Goal: Information Seeking & Learning: Learn about a topic

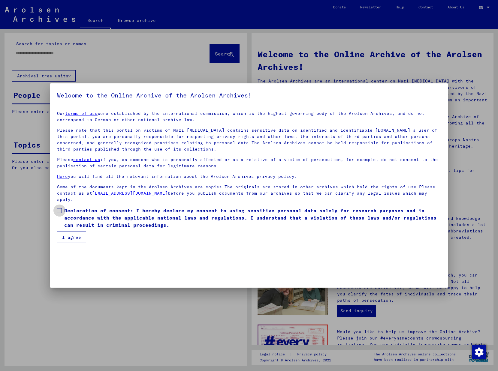
click at [60, 208] on span at bounding box center [59, 210] width 5 height 5
click at [62, 241] on button "I agree" at bounding box center [71, 237] width 29 height 11
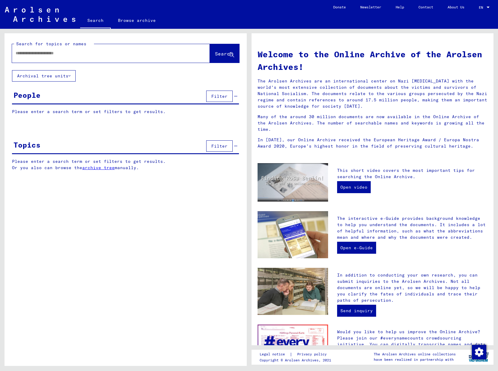
click at [57, 53] on input "text" at bounding box center [104, 53] width 176 height 6
type input "**********"
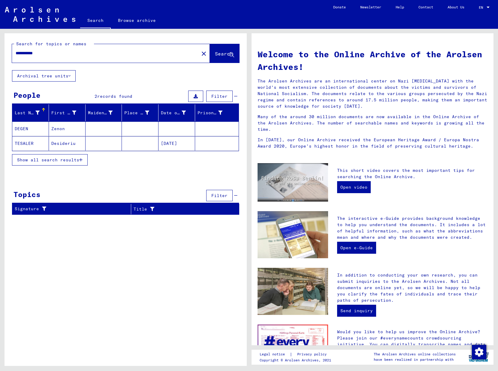
click at [19, 131] on mat-cell "DEGEN" at bounding box center [30, 128] width 37 height 14
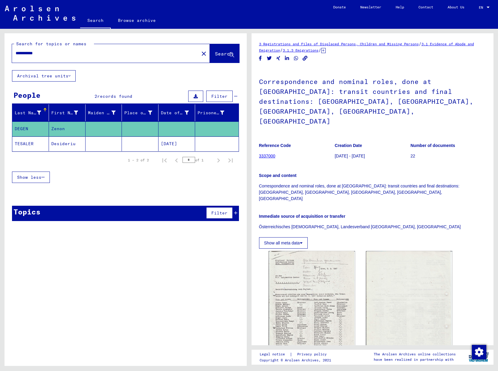
click at [147, 18] on link "Browse archive" at bounding box center [137, 20] width 52 height 14
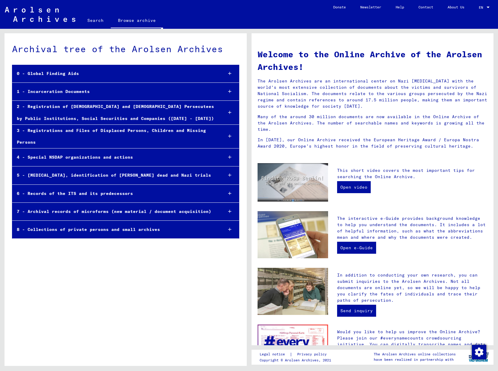
click at [114, 132] on div "3 - Registrations and Files of Displaced Persons, Children and Missing Persons" at bounding box center [114, 136] width 205 height 23
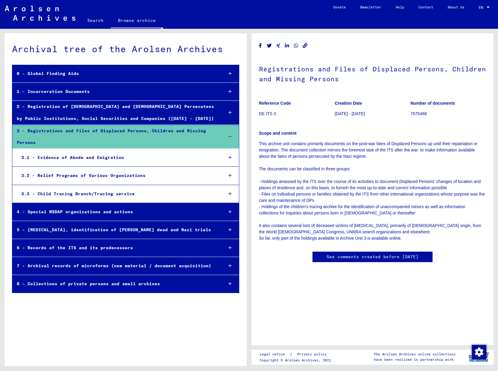
click at [94, 177] on div "3.2 - Relief Programs of Various Organizations" at bounding box center [118, 176] width 202 height 12
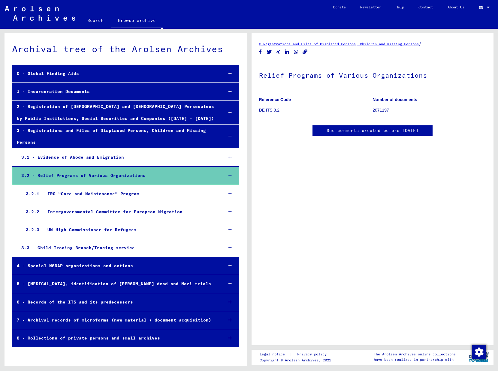
click at [98, 193] on div "3.2.1 - IRO “Care and Maintenance” Program" at bounding box center [119, 194] width 197 height 12
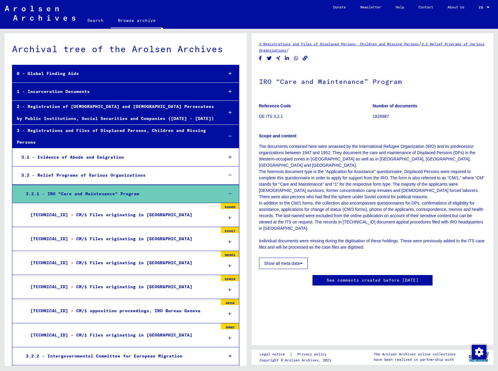
click at [92, 259] on div "[TECHNICAL_ID] - CM/1 Files originating in [GEOGRAPHIC_DATA]" at bounding box center [122, 263] width 192 height 12
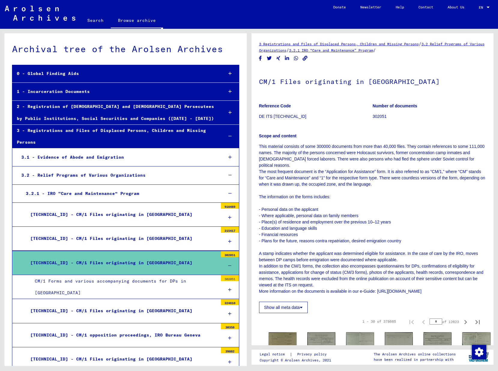
click at [90, 283] on div "CM/1 Forms and various accompanying documents for DPs in [GEOGRAPHIC_DATA]" at bounding box center [123, 286] width 187 height 23
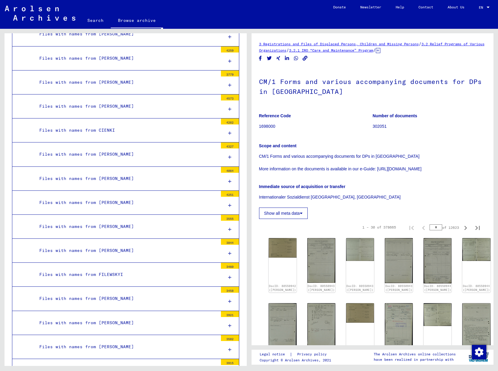
scroll to position [480, 0]
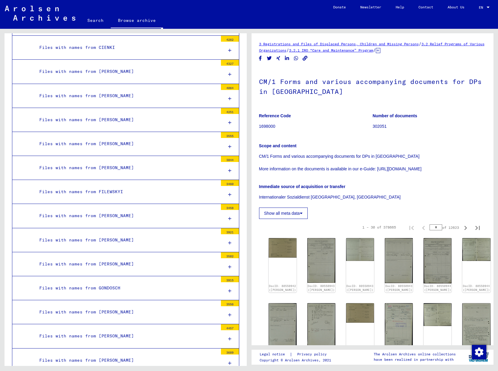
click at [122, 70] on div "Files with names from [PERSON_NAME]" at bounding box center [126, 72] width 183 height 12
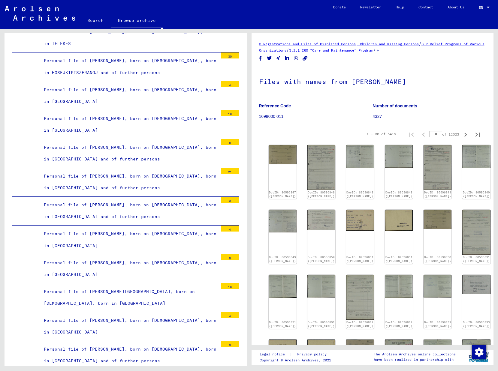
scroll to position [108, 0]
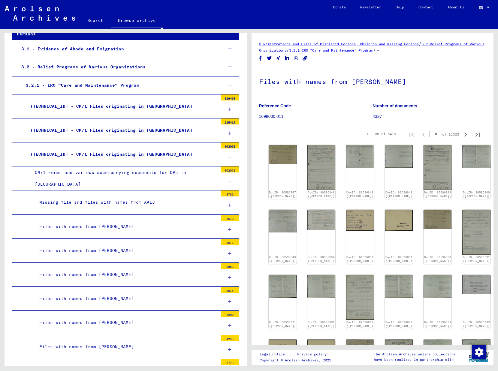
click at [122, 225] on div "Files with names from [PERSON_NAME]" at bounding box center [126, 227] width 183 height 12
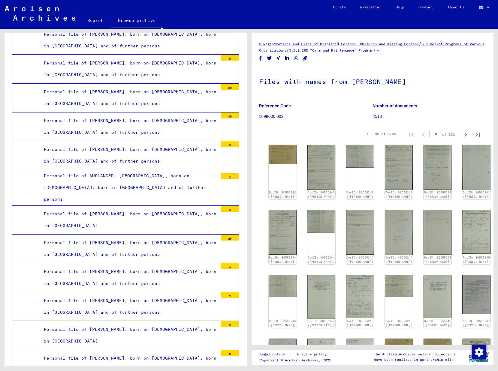
scroll to position [10822, 0]
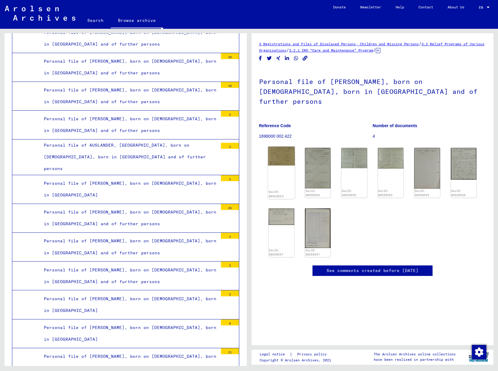
click at [279, 148] on img at bounding box center [281, 156] width 27 height 19
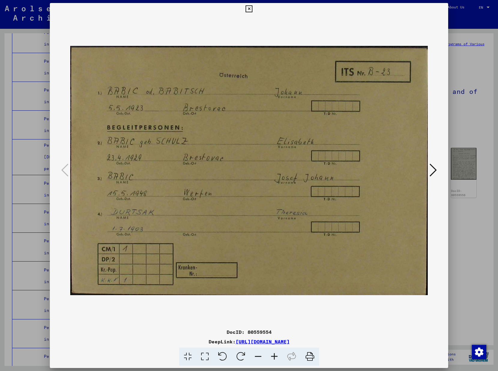
click at [433, 171] on icon at bounding box center [432, 170] width 7 height 14
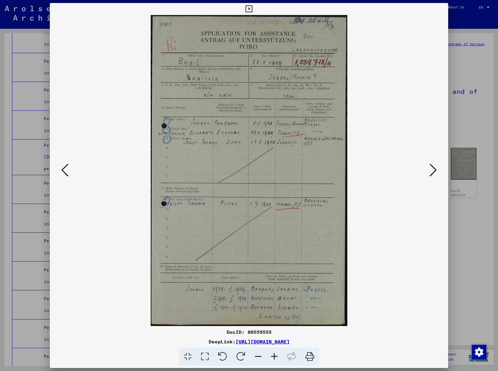
click at [252, 10] on icon at bounding box center [248, 8] width 7 height 7
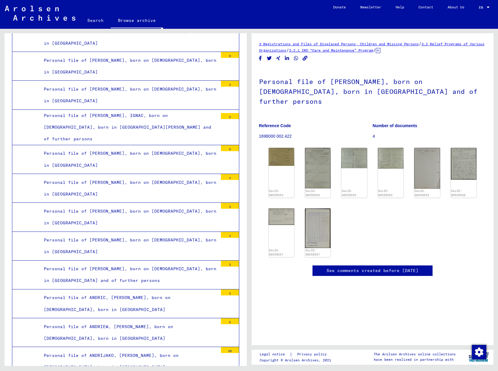
scroll to position [21, 0]
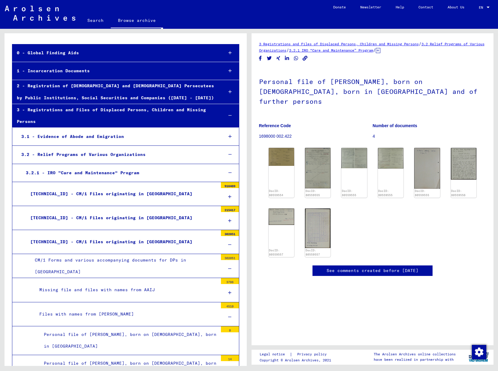
click at [227, 316] on div at bounding box center [230, 317] width 18 height 18
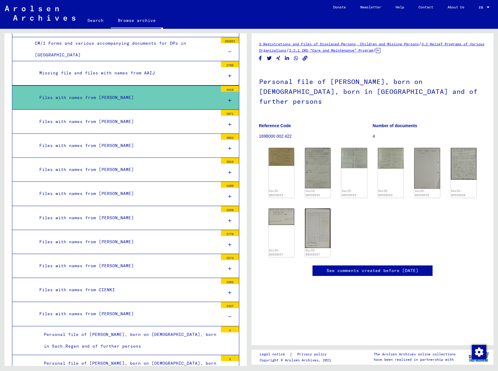
scroll to position [330, 0]
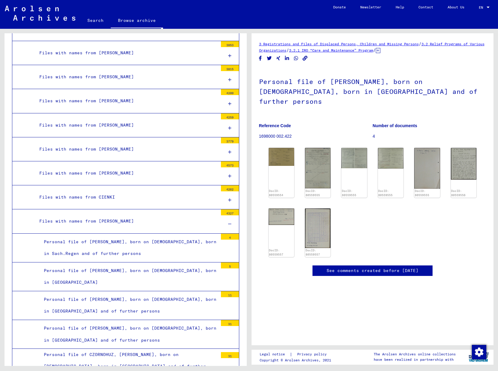
click at [227, 223] on div at bounding box center [230, 224] width 18 height 18
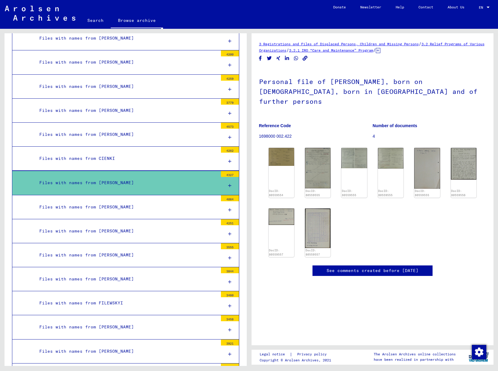
scroll to position [401, 0]
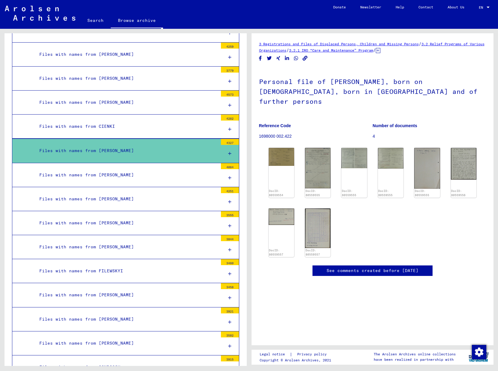
click at [136, 291] on div "Files with names from [PERSON_NAME]" at bounding box center [126, 295] width 183 height 12
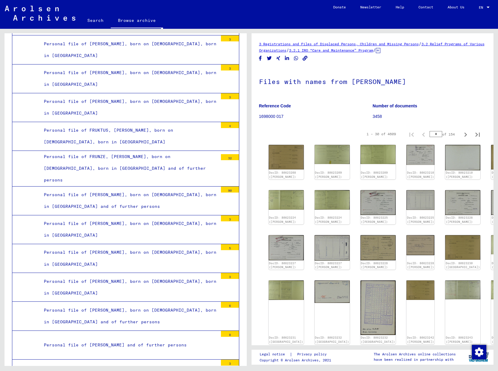
scroll to position [9611, 0]
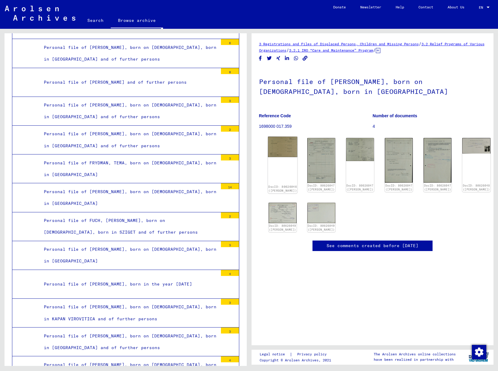
click at [286, 142] on img at bounding box center [282, 147] width 29 height 20
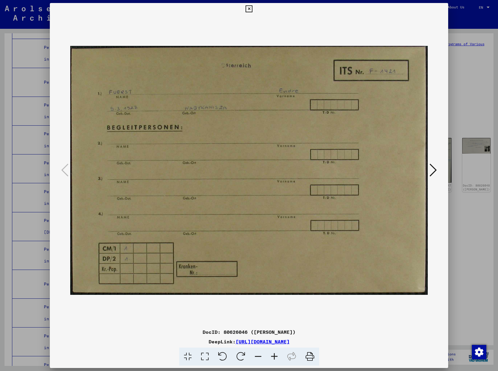
click at [433, 171] on icon at bounding box center [432, 170] width 7 height 14
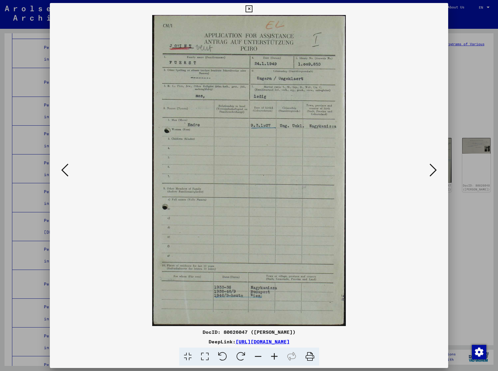
click at [436, 173] on icon at bounding box center [432, 170] width 7 height 14
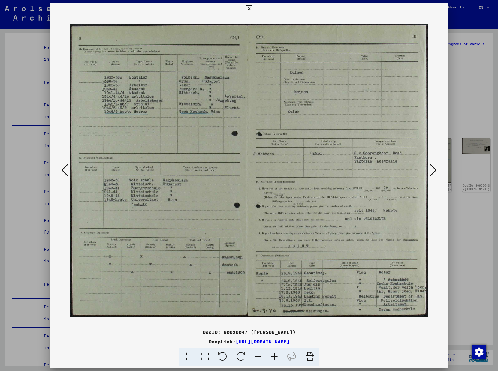
click at [436, 172] on icon at bounding box center [432, 170] width 7 height 14
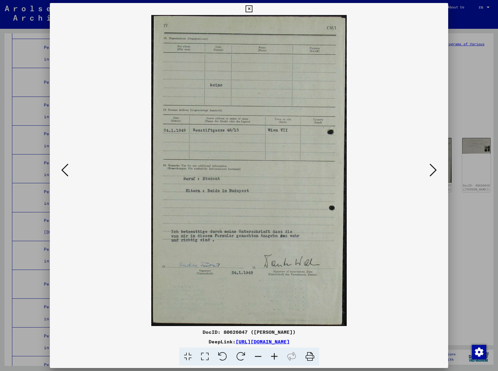
click at [436, 172] on icon at bounding box center [432, 170] width 7 height 14
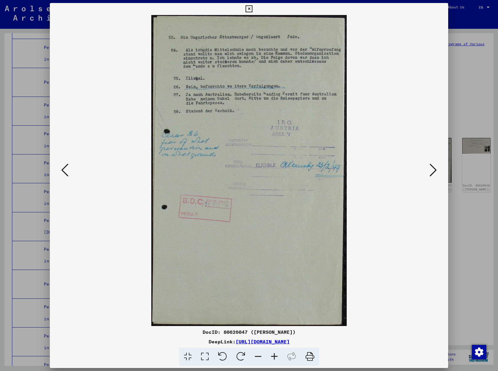
click at [435, 170] on icon at bounding box center [432, 170] width 7 height 14
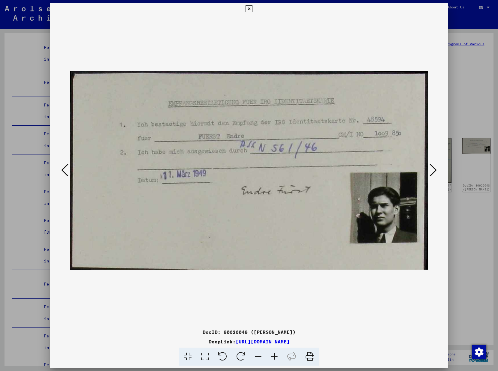
click at [434, 170] on icon at bounding box center [432, 170] width 7 height 14
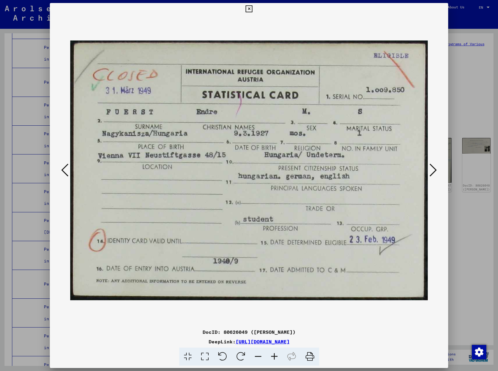
click at [434, 170] on icon at bounding box center [432, 170] width 7 height 14
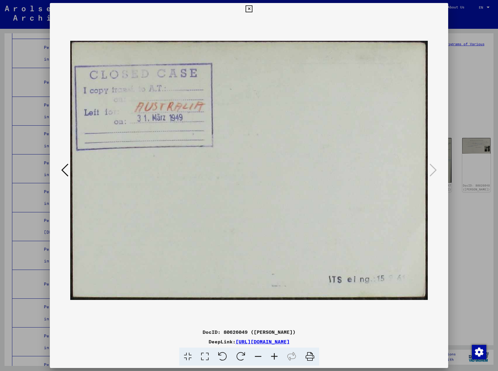
click at [252, 8] on icon at bounding box center [248, 8] width 7 height 7
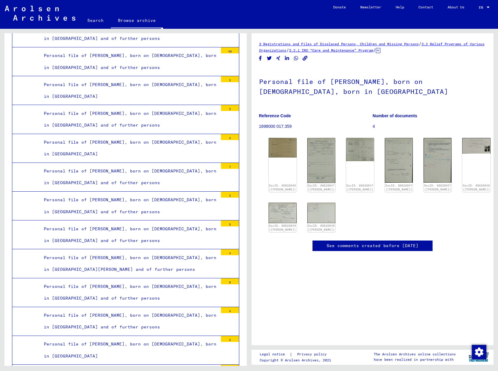
scroll to position [7211, 0]
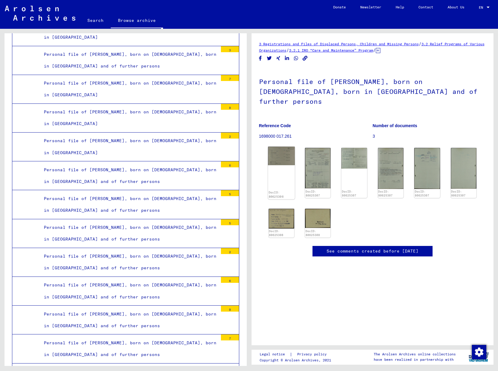
click at [282, 147] on img at bounding box center [281, 156] width 27 height 19
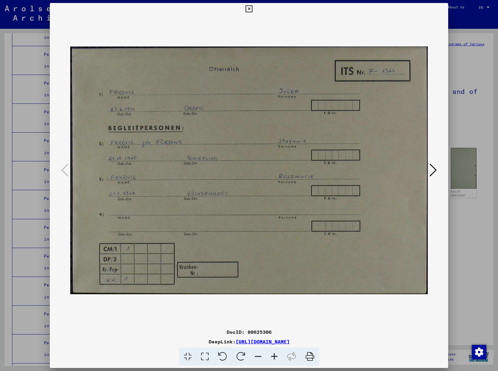
click at [432, 175] on icon at bounding box center [432, 170] width 7 height 14
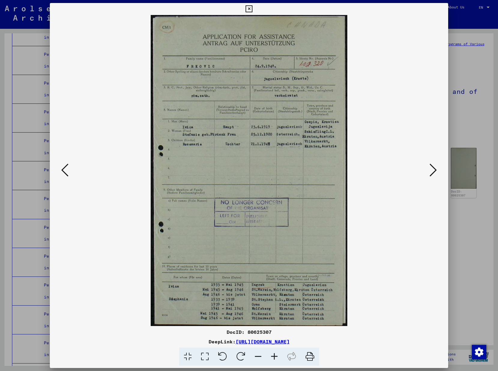
click at [432, 175] on icon at bounding box center [432, 170] width 7 height 14
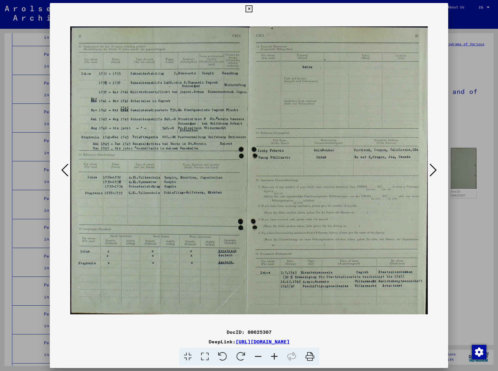
click at [432, 175] on icon at bounding box center [432, 170] width 7 height 14
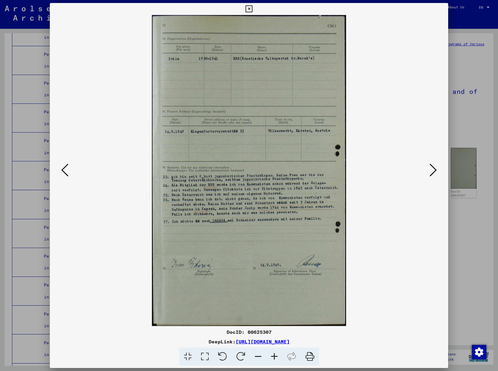
click at [252, 10] on icon at bounding box center [248, 8] width 7 height 7
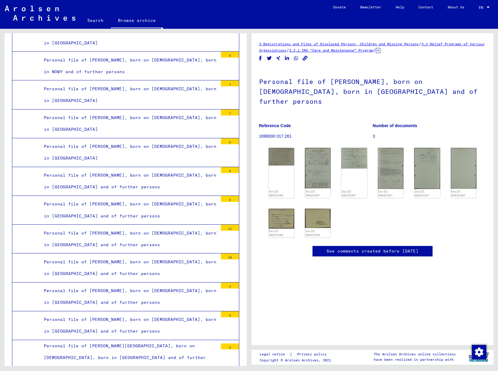
scroll to position [4523, 0]
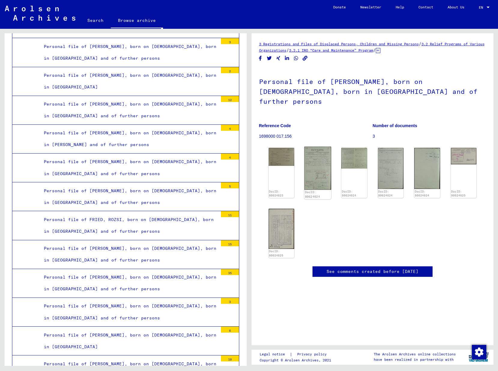
click at [315, 157] on img at bounding box center [317, 168] width 27 height 43
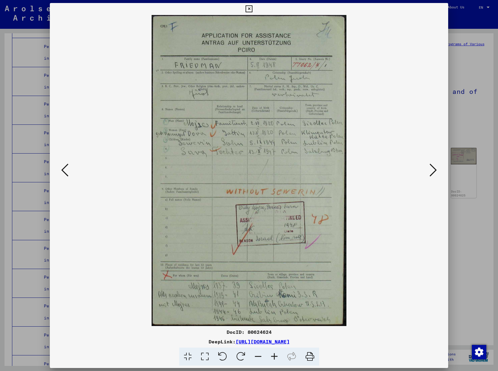
click at [438, 171] on button at bounding box center [432, 170] width 11 height 17
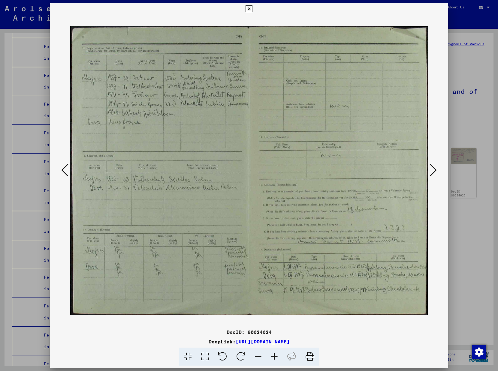
click at [438, 171] on button at bounding box center [432, 170] width 11 height 17
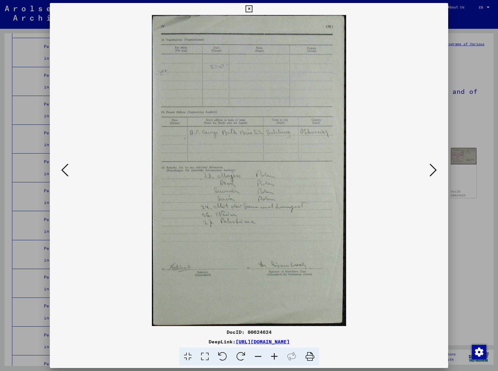
click at [438, 171] on button at bounding box center [432, 170] width 11 height 17
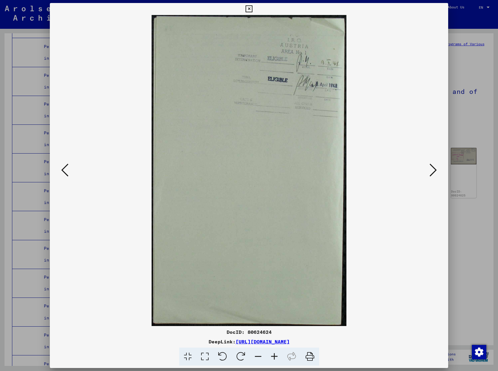
click at [252, 10] on icon at bounding box center [248, 8] width 7 height 7
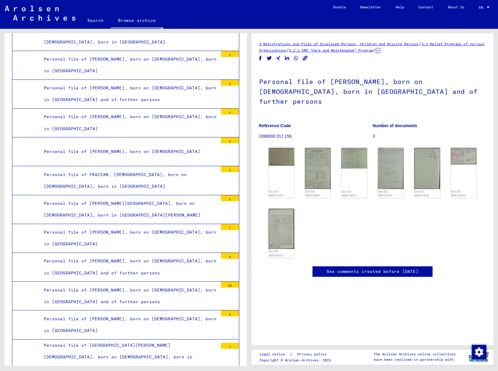
scroll to position [1521, 0]
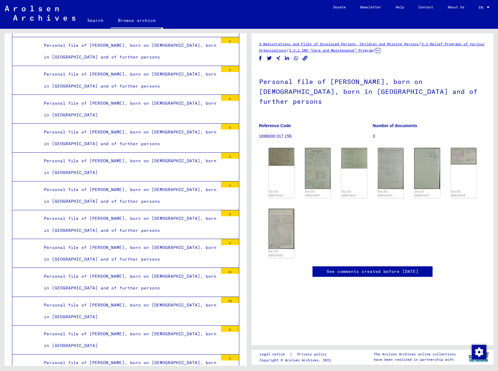
click at [179, 328] on div "Personal file of [PERSON_NAME], born on [DEMOGRAPHIC_DATA], born in [GEOGRAPHIC…" at bounding box center [128, 339] width 178 height 23
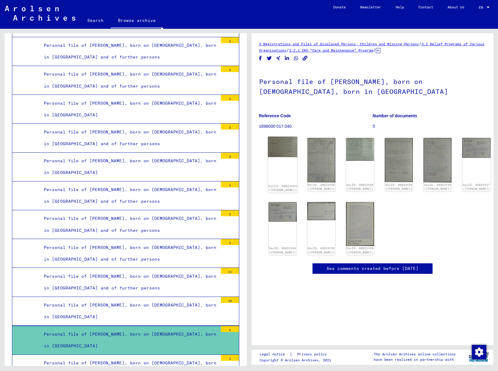
click at [283, 141] on img at bounding box center [282, 147] width 29 height 20
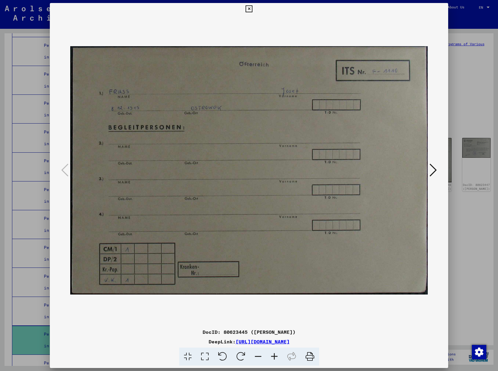
click at [435, 168] on icon at bounding box center [432, 170] width 7 height 14
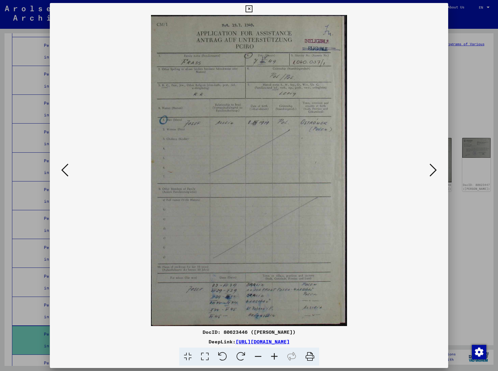
click at [434, 168] on icon at bounding box center [432, 170] width 7 height 14
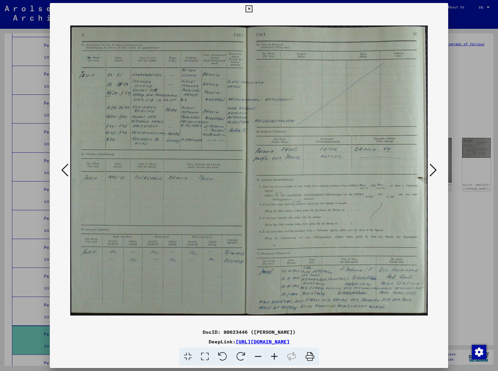
click at [435, 168] on icon at bounding box center [432, 170] width 7 height 14
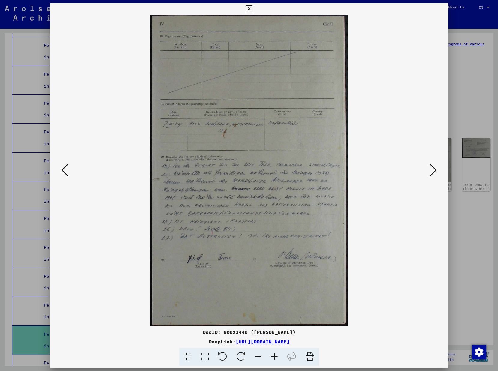
click at [435, 167] on icon at bounding box center [432, 170] width 7 height 14
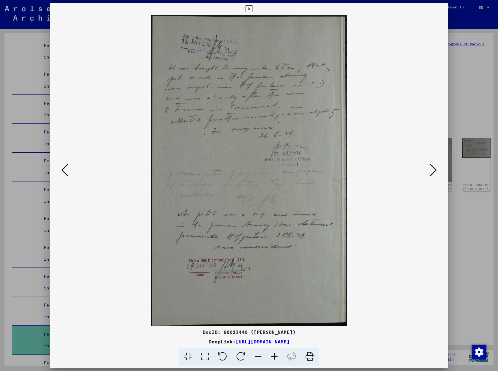
click at [436, 167] on icon at bounding box center [432, 170] width 7 height 14
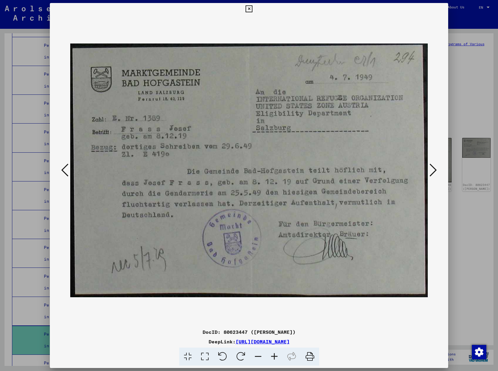
drag, startPoint x: 442, startPoint y: 7, endPoint x: 430, endPoint y: 21, distance: 18.5
click at [252, 7] on icon at bounding box center [248, 8] width 7 height 7
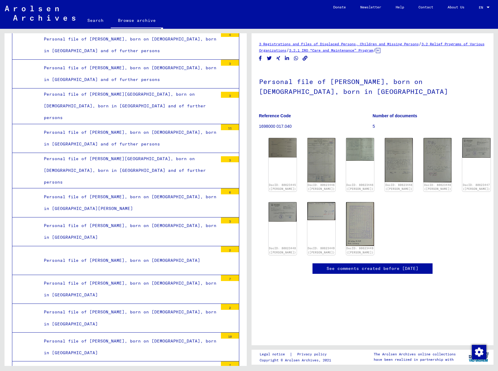
scroll to position [5592, 0]
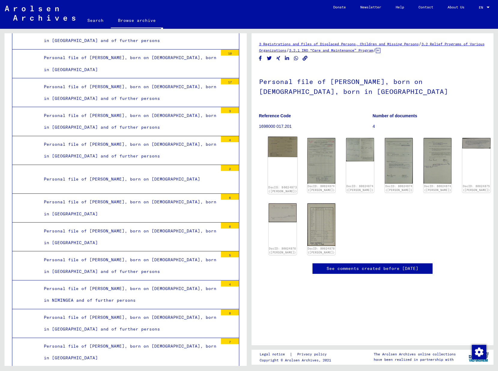
click at [284, 151] on img at bounding box center [282, 147] width 29 height 20
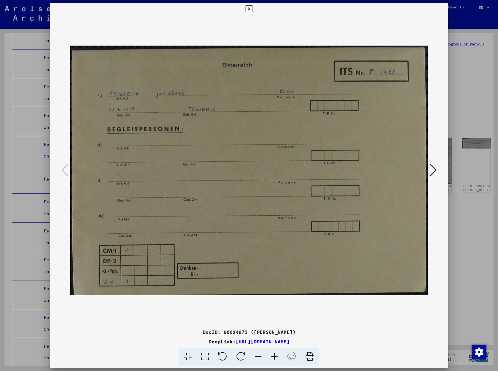
click at [434, 172] on icon at bounding box center [432, 170] width 7 height 14
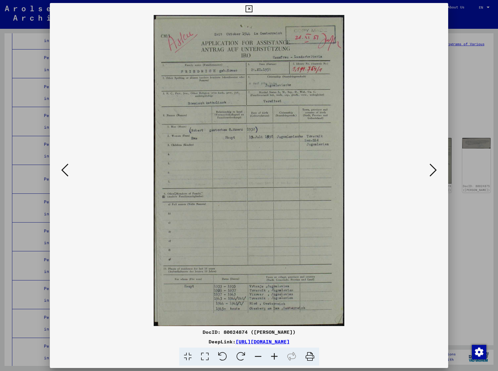
click at [435, 169] on icon at bounding box center [432, 170] width 7 height 14
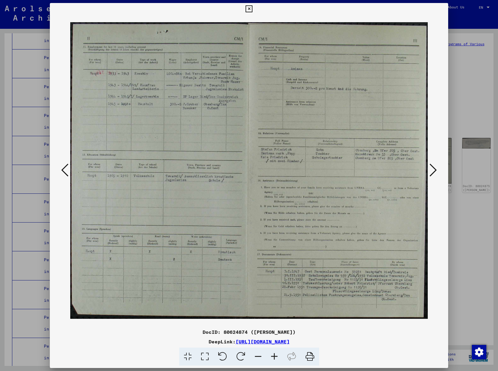
click at [435, 169] on icon at bounding box center [432, 170] width 7 height 14
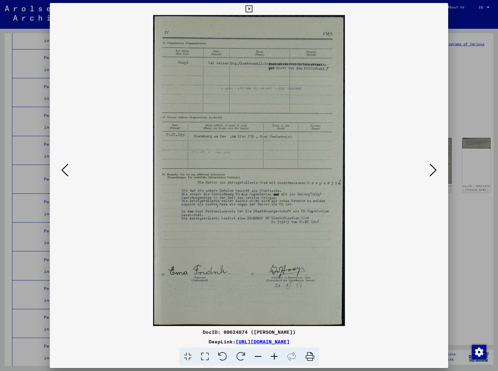
click at [435, 169] on icon at bounding box center [432, 170] width 7 height 14
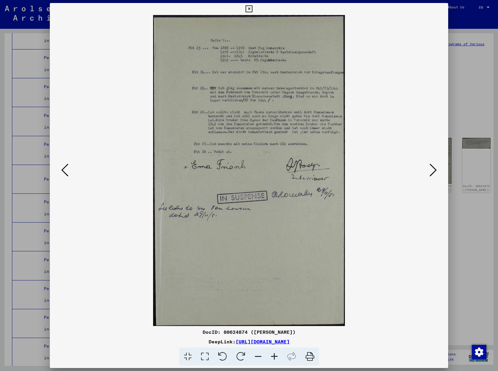
click at [435, 168] on icon at bounding box center [432, 170] width 7 height 14
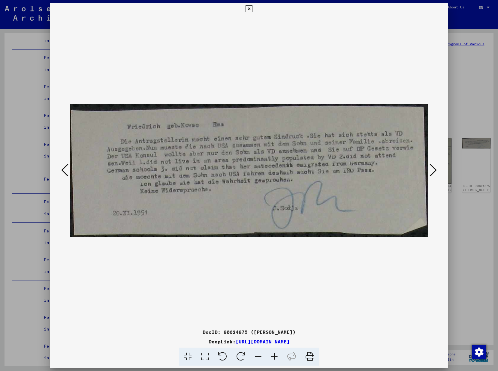
click at [435, 167] on icon at bounding box center [432, 170] width 7 height 14
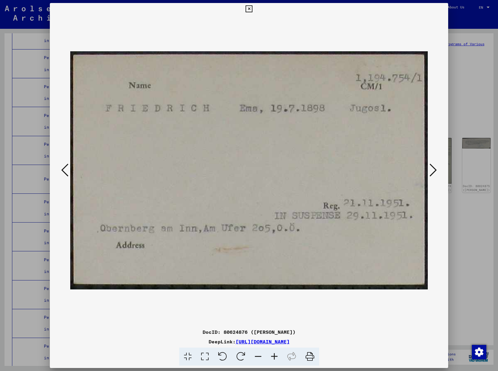
click at [435, 167] on icon at bounding box center [432, 170] width 7 height 14
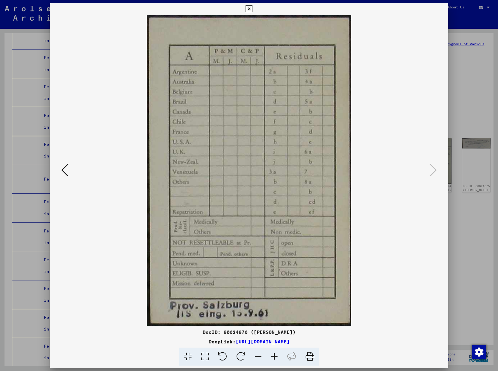
click at [252, 8] on icon at bounding box center [248, 8] width 7 height 7
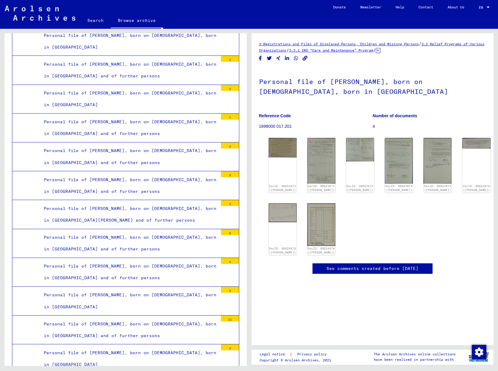
scroll to position [8582, 0]
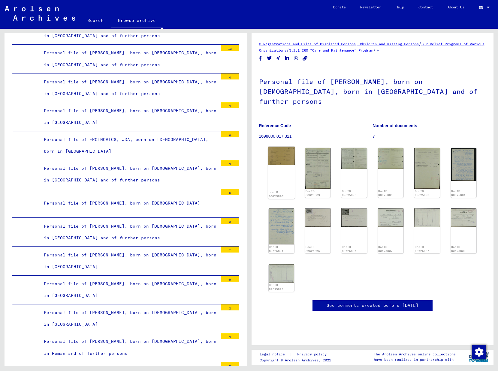
click at [290, 149] on img at bounding box center [281, 156] width 27 height 19
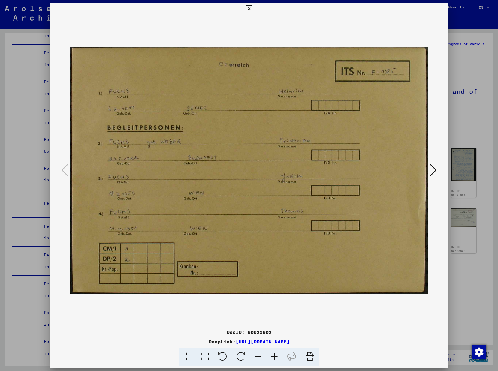
click at [433, 170] on icon at bounding box center [432, 170] width 7 height 14
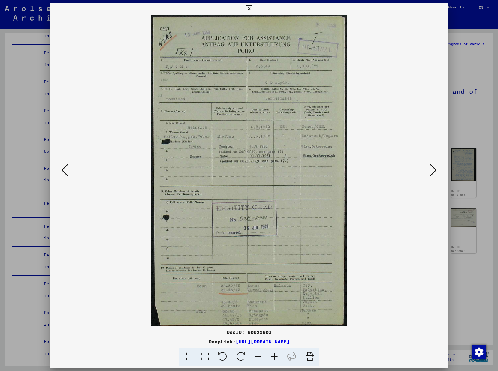
click at [252, 8] on icon at bounding box center [248, 8] width 7 height 7
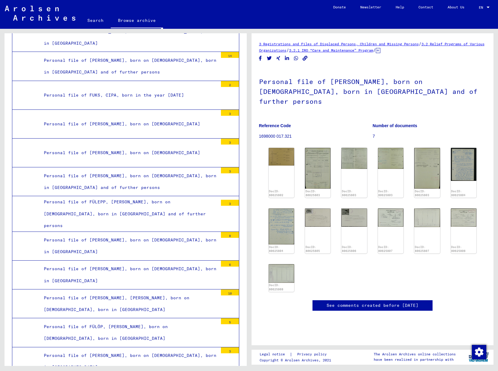
scroll to position [11984, 0]
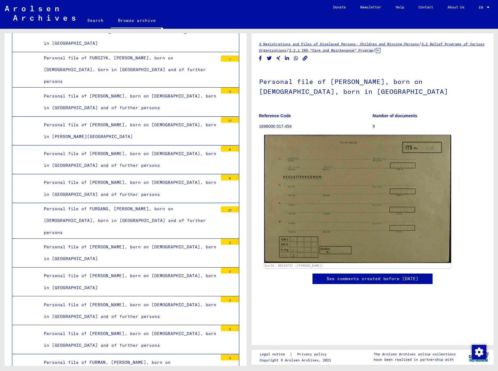
click at [348, 188] on img at bounding box center [357, 199] width 187 height 128
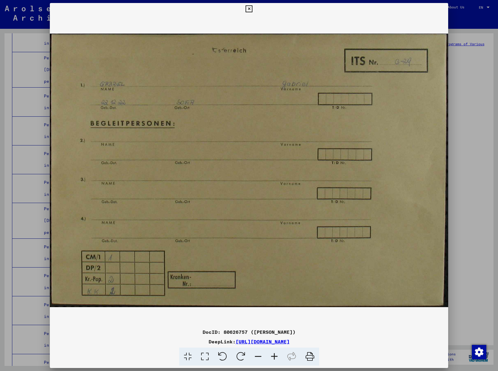
click at [386, 72] on img at bounding box center [249, 170] width 398 height 311
click at [252, 10] on icon at bounding box center [248, 8] width 7 height 7
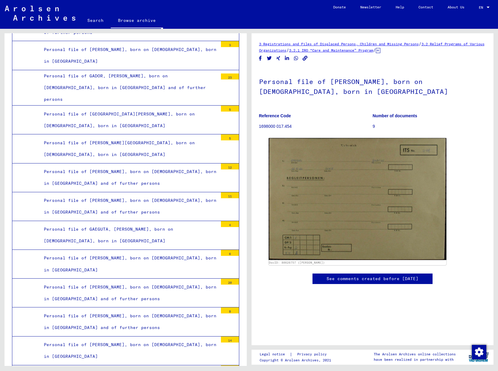
scroll to position [13769, 0]
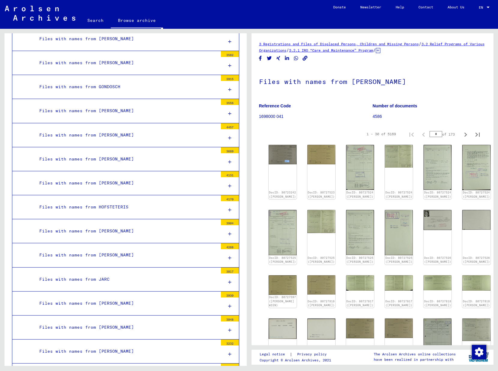
scroll to position [15893, 0]
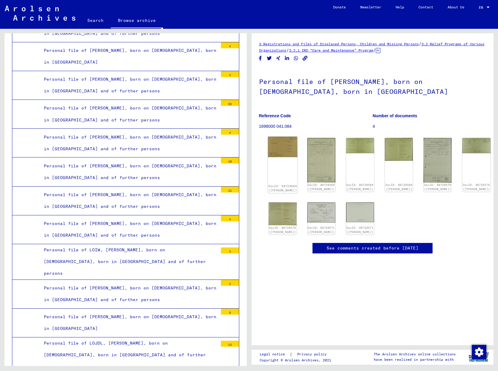
click at [293, 153] on img at bounding box center [282, 147] width 29 height 20
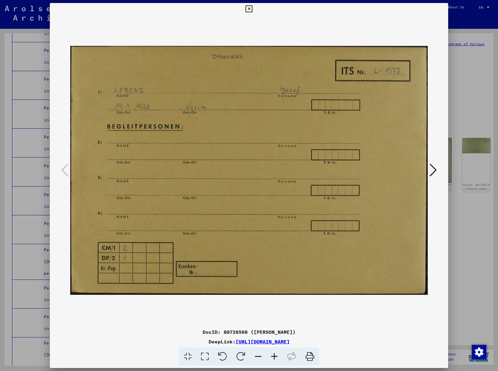
click at [432, 172] on icon at bounding box center [432, 170] width 7 height 14
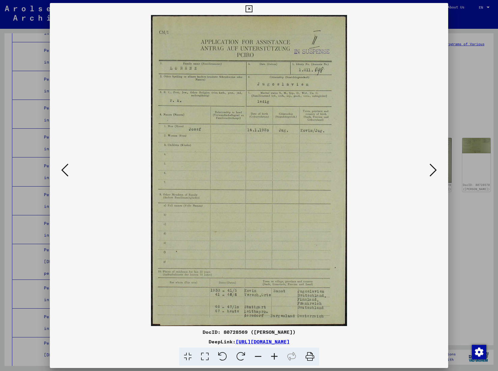
click at [432, 172] on icon at bounding box center [432, 170] width 7 height 14
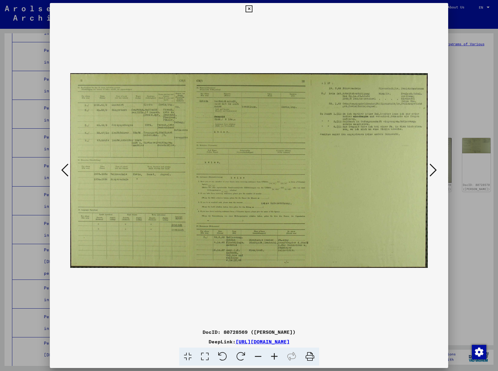
click at [433, 171] on icon at bounding box center [432, 170] width 7 height 14
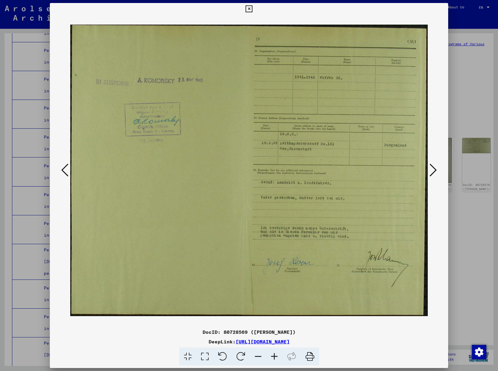
click at [433, 171] on icon at bounding box center [432, 170] width 7 height 14
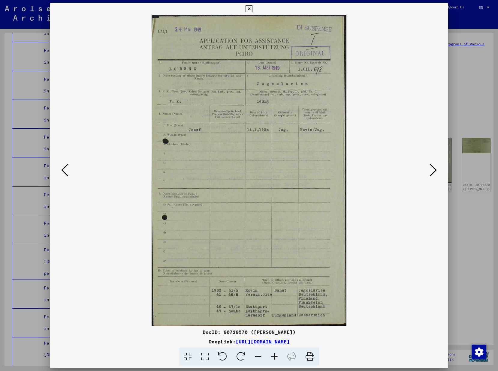
click at [435, 169] on icon at bounding box center [432, 170] width 7 height 14
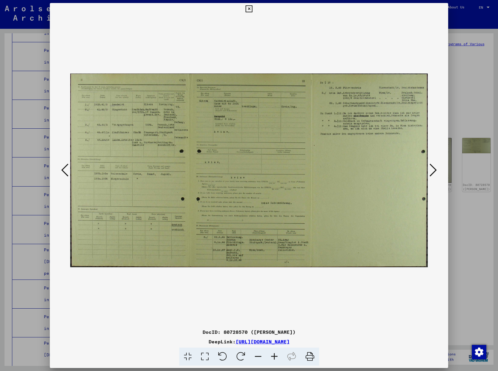
click at [436, 169] on icon at bounding box center [432, 170] width 7 height 14
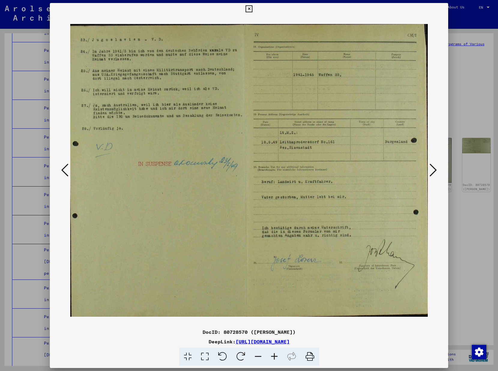
click at [436, 169] on icon at bounding box center [432, 170] width 7 height 14
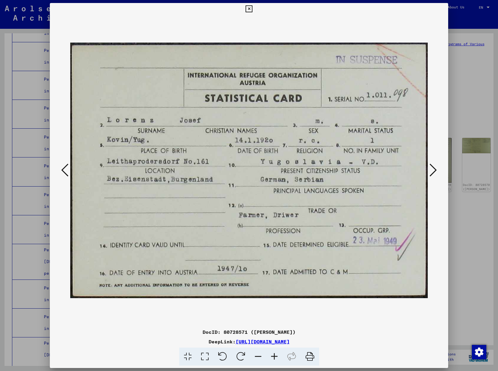
click at [252, 7] on icon at bounding box center [248, 8] width 7 height 7
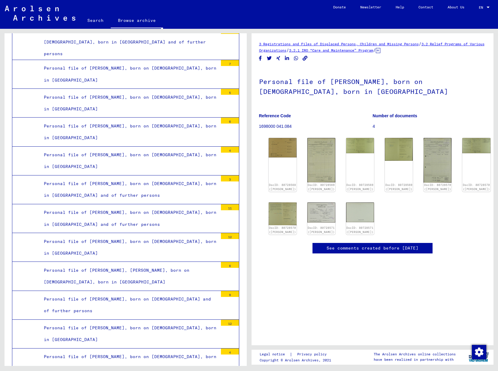
scroll to position [18034, 0]
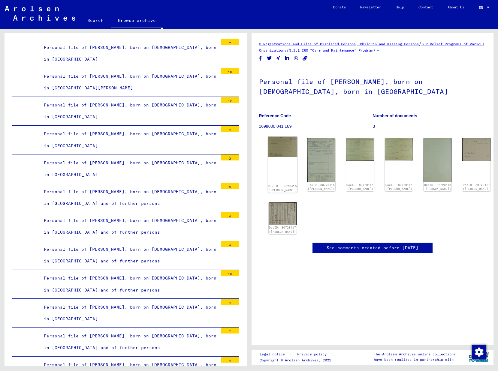
click at [282, 147] on img at bounding box center [282, 147] width 29 height 20
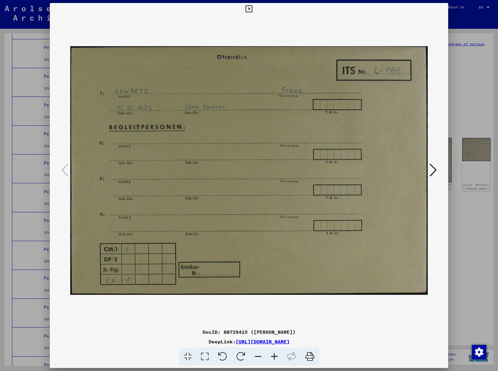
click at [436, 170] on icon at bounding box center [432, 170] width 7 height 14
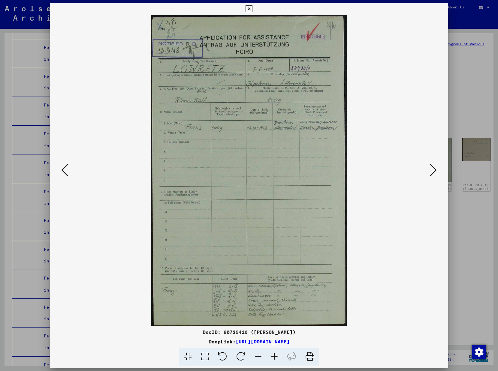
click at [436, 170] on icon at bounding box center [432, 170] width 7 height 14
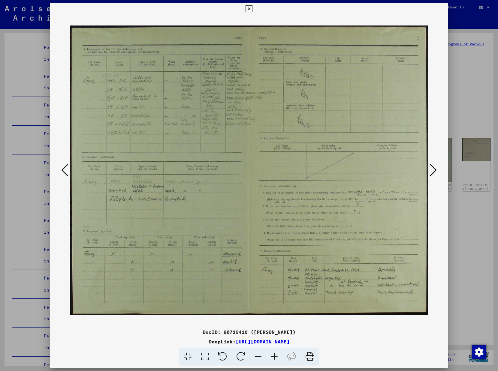
click at [436, 170] on icon at bounding box center [432, 170] width 7 height 14
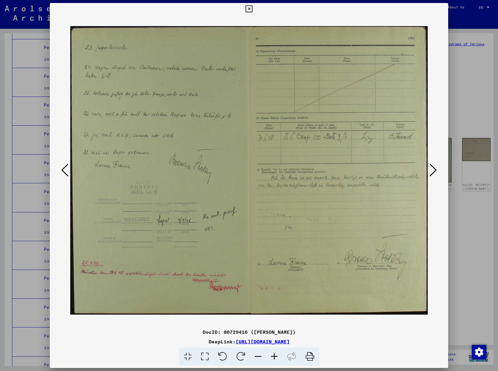
click at [437, 170] on button at bounding box center [432, 170] width 11 height 17
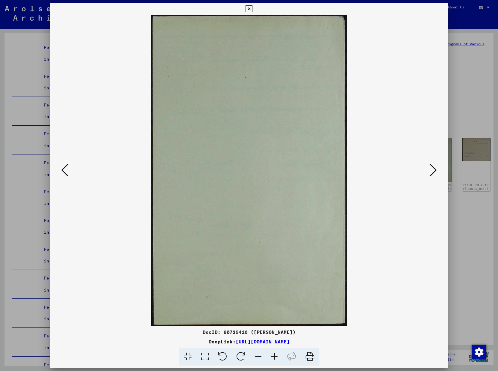
click at [437, 170] on button at bounding box center [432, 170] width 11 height 17
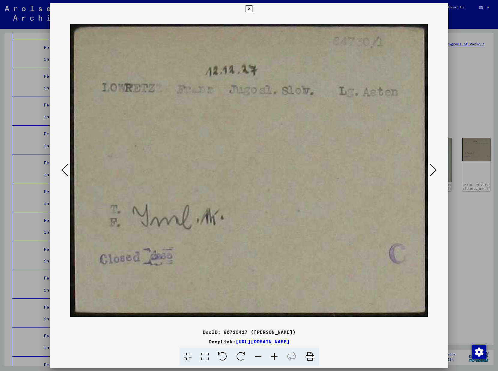
click at [437, 170] on button at bounding box center [432, 170] width 11 height 17
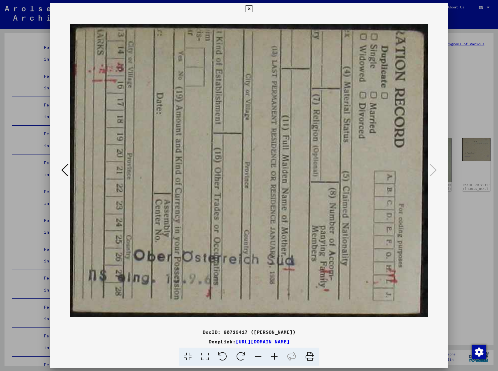
click at [252, 7] on icon at bounding box center [248, 8] width 7 height 7
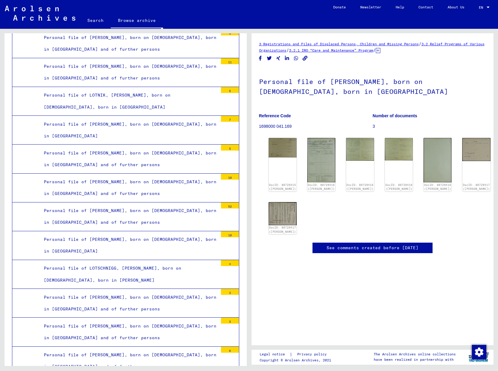
scroll to position [19822, 0]
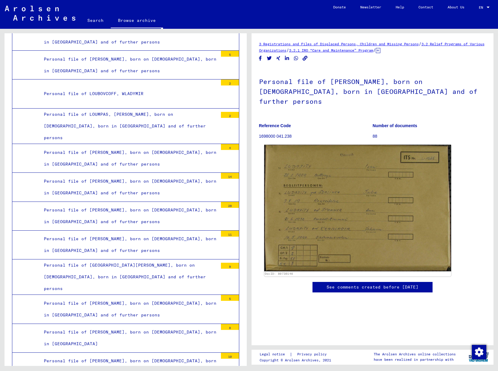
click at [385, 176] on img at bounding box center [357, 208] width 187 height 127
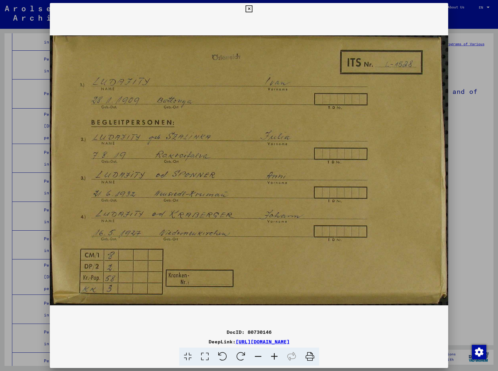
click at [252, 10] on icon at bounding box center [248, 8] width 7 height 7
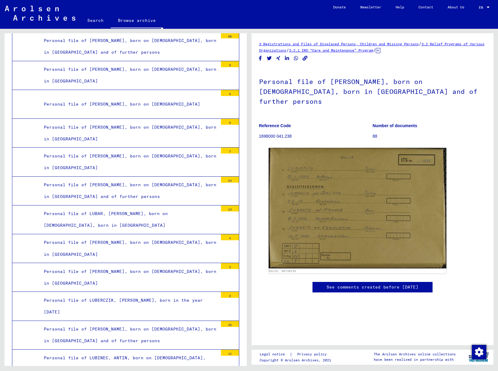
scroll to position [21814, 0]
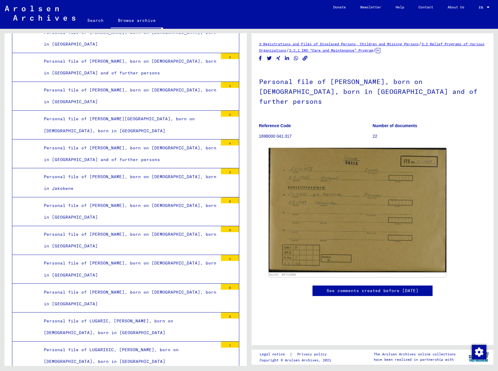
scroll to position [23613, 0]
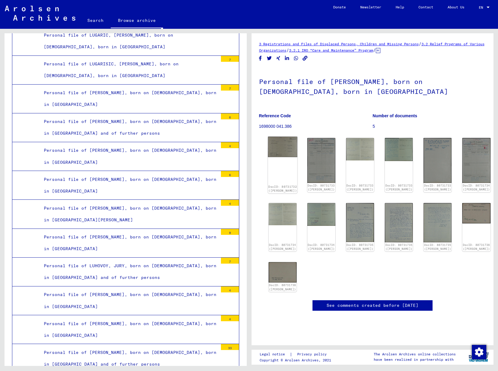
click at [282, 149] on img at bounding box center [282, 147] width 29 height 20
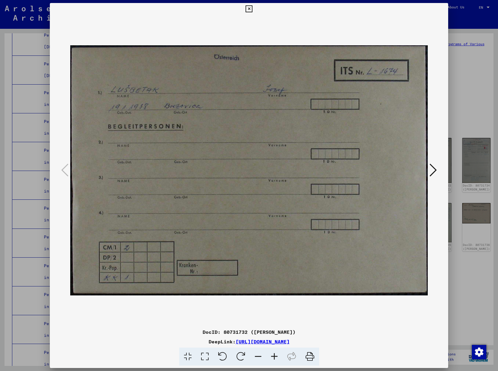
click at [430, 169] on icon at bounding box center [432, 170] width 7 height 14
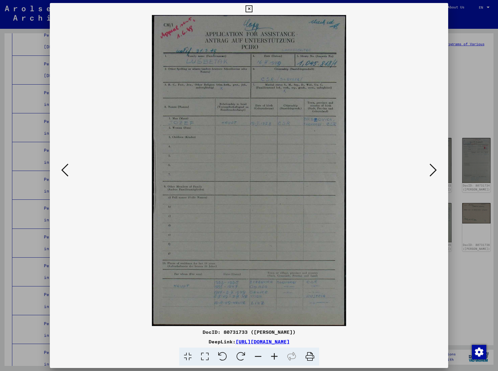
click at [430, 169] on icon at bounding box center [432, 170] width 7 height 14
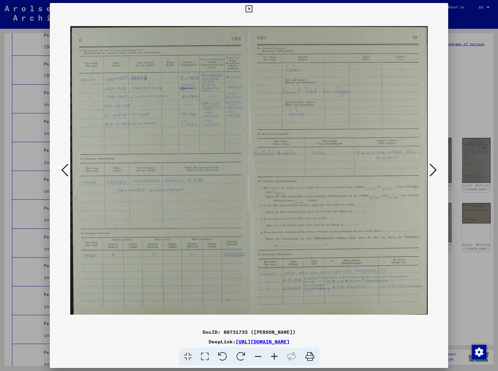
click at [431, 169] on icon at bounding box center [432, 170] width 7 height 14
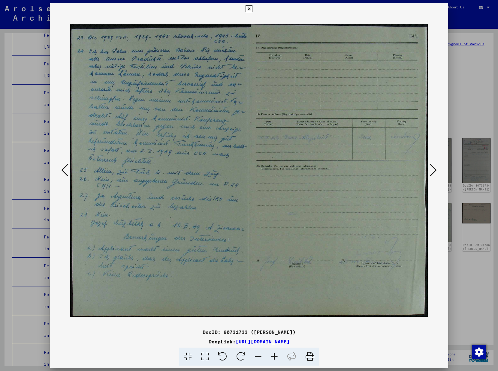
click at [431, 169] on icon at bounding box center [432, 170] width 7 height 14
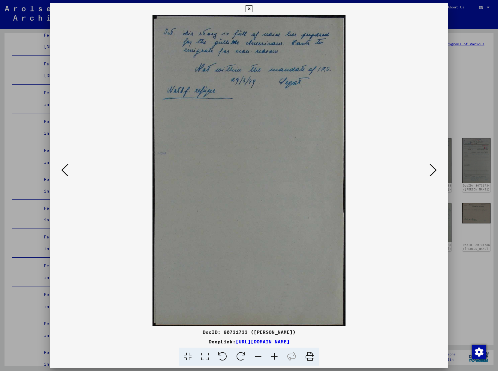
click at [252, 9] on icon at bounding box center [248, 8] width 7 height 7
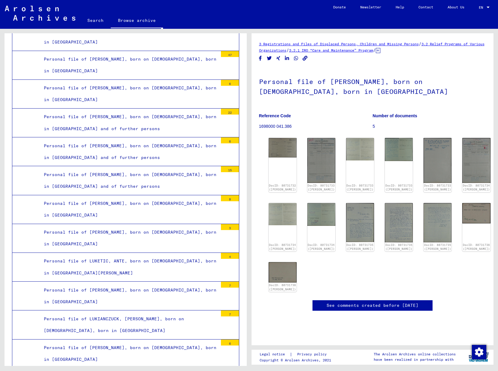
scroll to position [25387, 0]
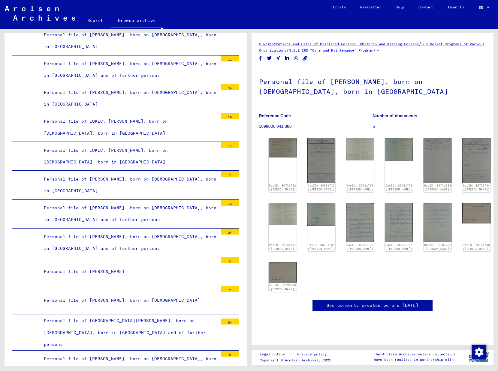
click at [284, 144] on img at bounding box center [282, 147] width 29 height 20
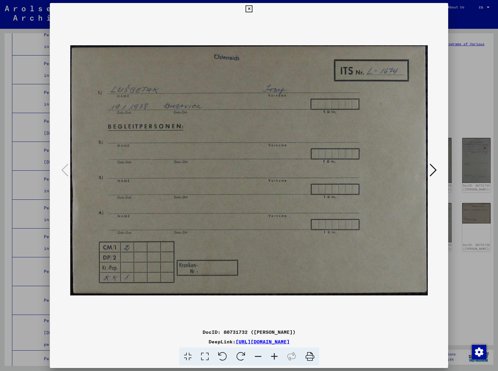
click at [434, 169] on icon at bounding box center [432, 170] width 7 height 14
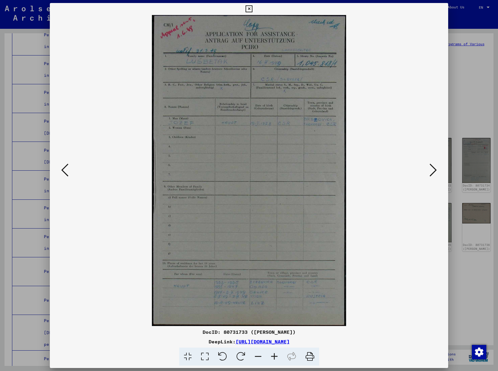
click at [434, 169] on icon at bounding box center [432, 170] width 7 height 14
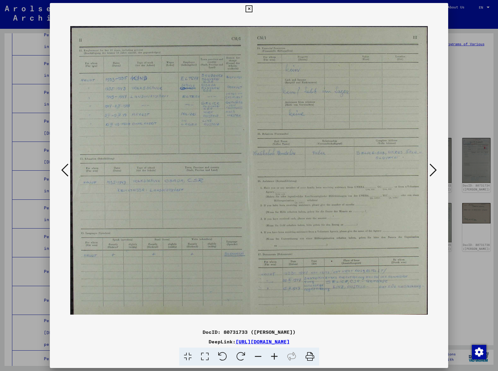
click at [434, 169] on icon at bounding box center [432, 170] width 7 height 14
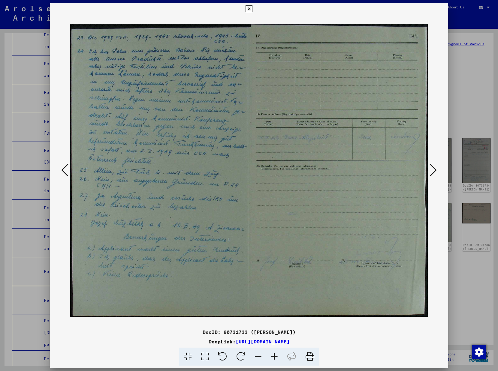
click at [434, 169] on icon at bounding box center [432, 170] width 7 height 14
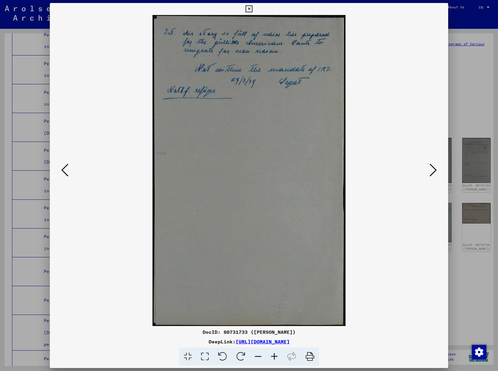
click at [252, 8] on icon at bounding box center [248, 8] width 7 height 7
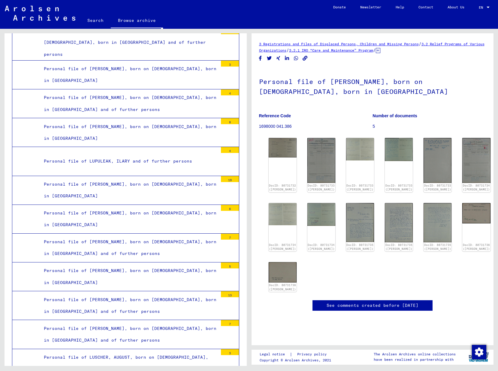
scroll to position [27099, 0]
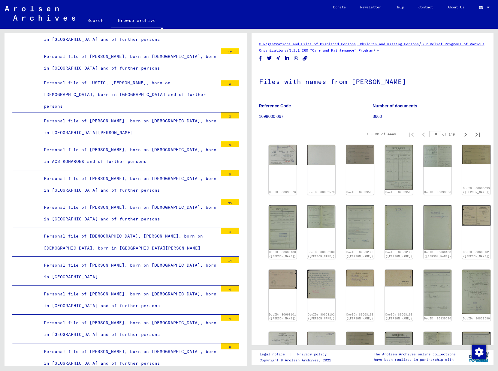
scroll to position [27930, 0]
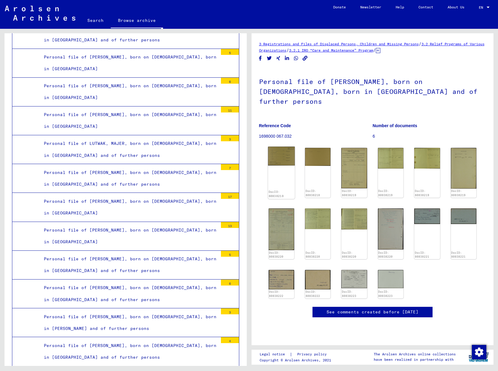
click at [283, 150] on img at bounding box center [281, 156] width 27 height 19
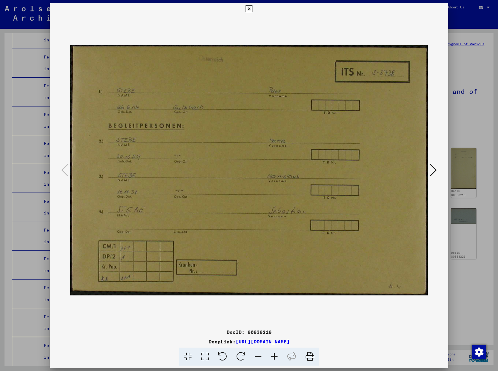
click at [434, 172] on icon at bounding box center [432, 170] width 7 height 14
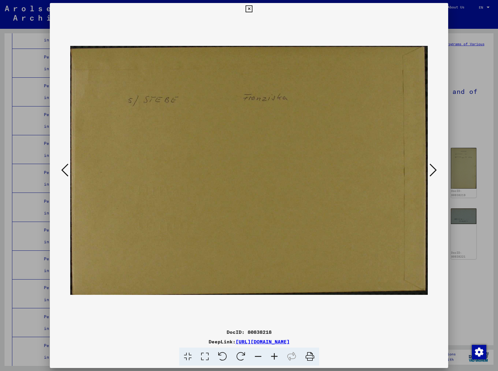
click at [434, 171] on icon at bounding box center [432, 170] width 7 height 14
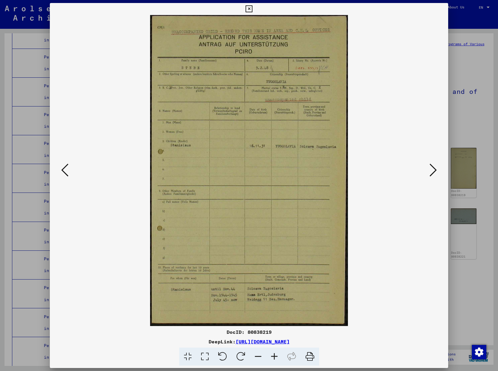
click at [434, 171] on icon at bounding box center [432, 170] width 7 height 14
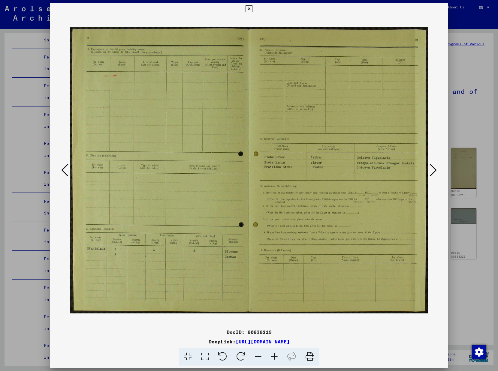
click at [434, 171] on icon at bounding box center [432, 170] width 7 height 14
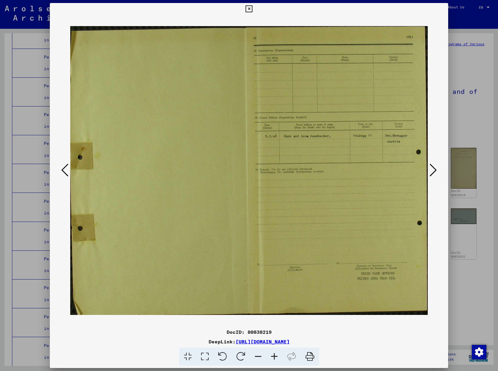
click at [434, 171] on icon at bounding box center [432, 170] width 7 height 14
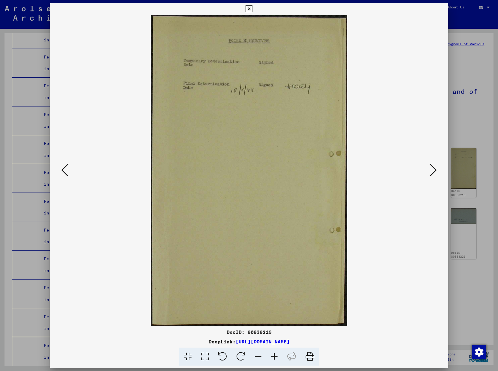
click at [252, 6] on icon at bounding box center [248, 8] width 7 height 7
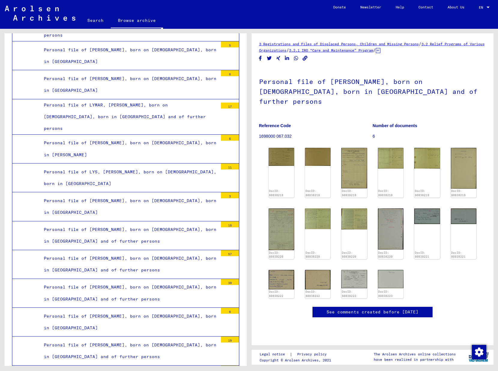
scroll to position [29512, 0]
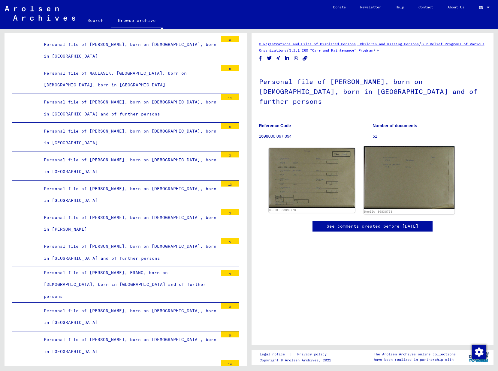
click at [411, 158] on img at bounding box center [409, 177] width 91 height 63
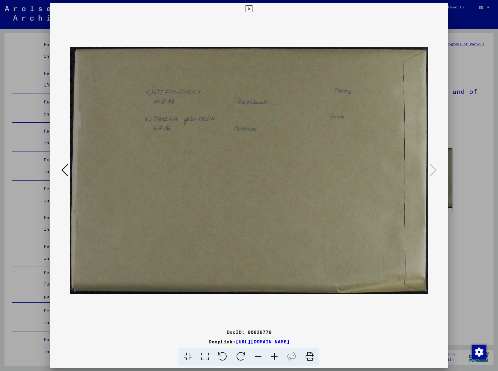
click at [66, 171] on icon at bounding box center [64, 170] width 7 height 14
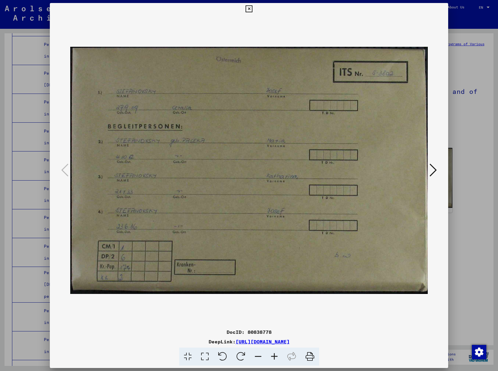
click at [252, 9] on icon at bounding box center [248, 8] width 7 height 7
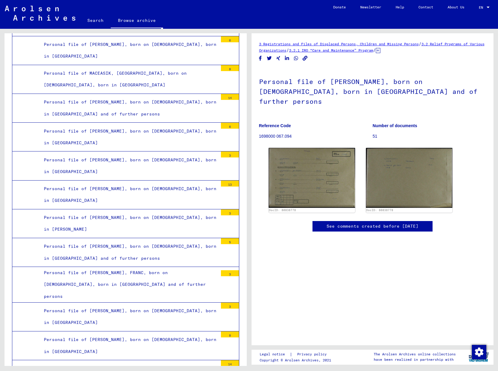
scroll to position [29914, 0]
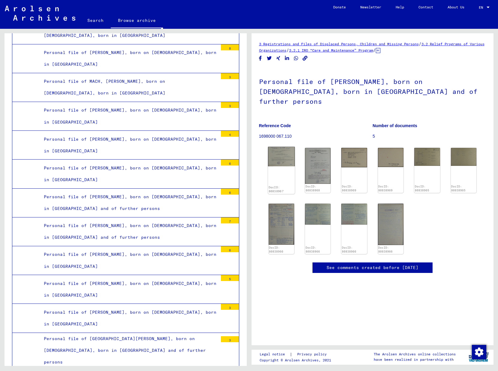
click at [284, 153] on img at bounding box center [281, 156] width 27 height 19
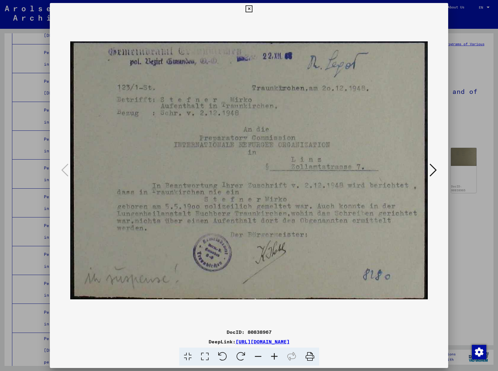
click at [434, 170] on icon at bounding box center [432, 170] width 7 height 14
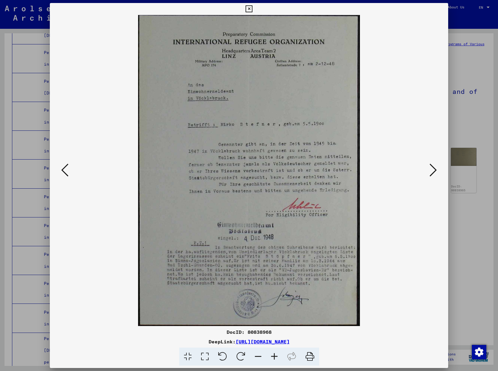
click at [435, 170] on icon at bounding box center [432, 170] width 7 height 14
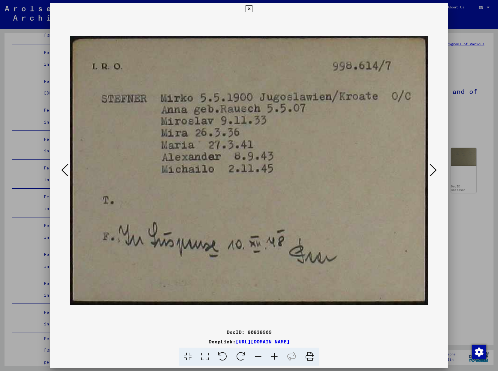
click at [435, 170] on icon at bounding box center [432, 170] width 7 height 14
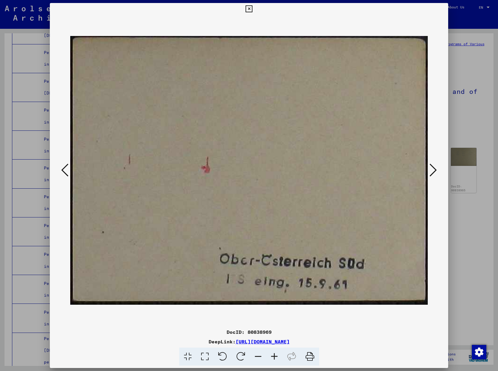
click at [435, 170] on icon at bounding box center [432, 170] width 7 height 14
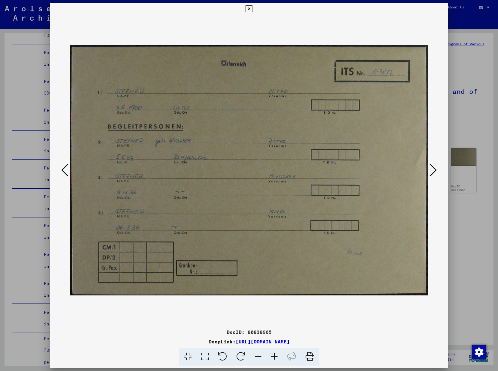
click at [435, 170] on icon at bounding box center [432, 170] width 7 height 14
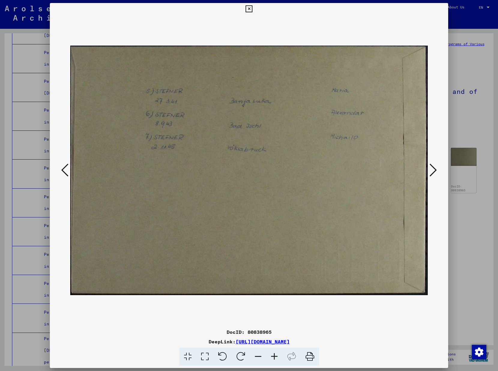
click at [436, 170] on icon at bounding box center [432, 170] width 7 height 14
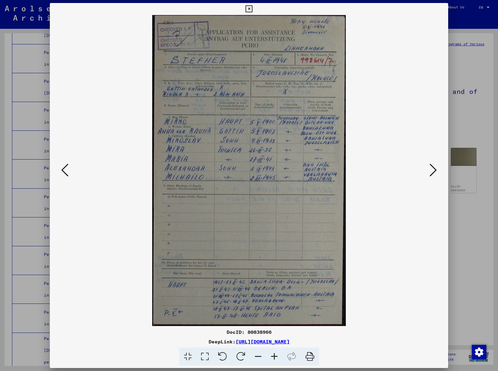
click at [436, 170] on icon at bounding box center [432, 170] width 7 height 14
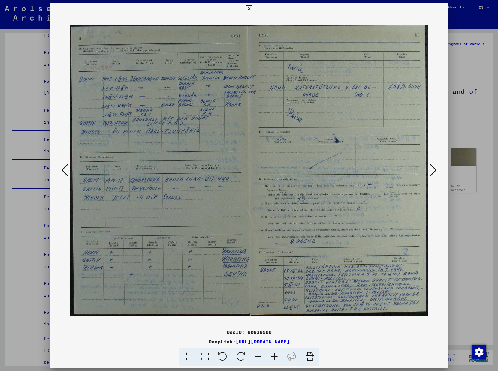
click at [436, 170] on icon at bounding box center [432, 170] width 7 height 14
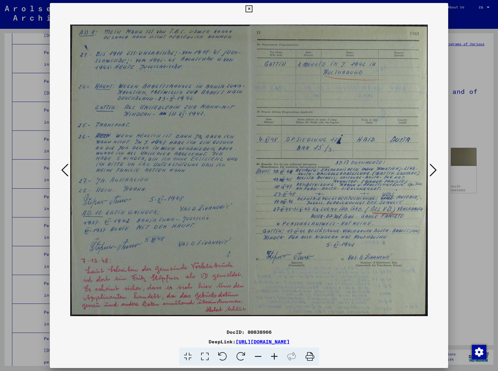
click at [436, 170] on icon at bounding box center [432, 170] width 7 height 14
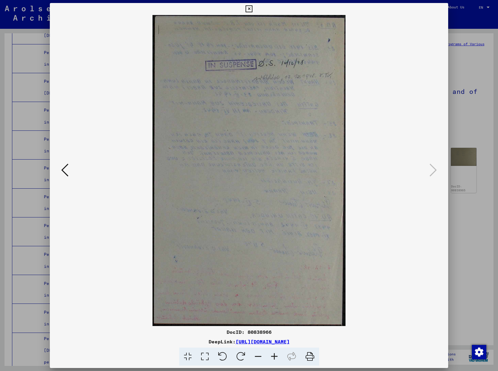
click at [252, 8] on icon at bounding box center [248, 8] width 7 height 7
